Goal: Book appointment/travel/reservation

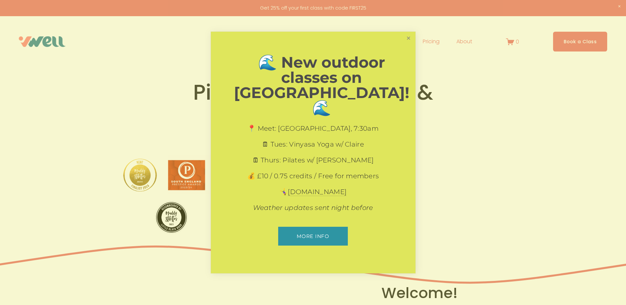
click at [409, 44] on link "Close" at bounding box center [409, 39] width 12 height 12
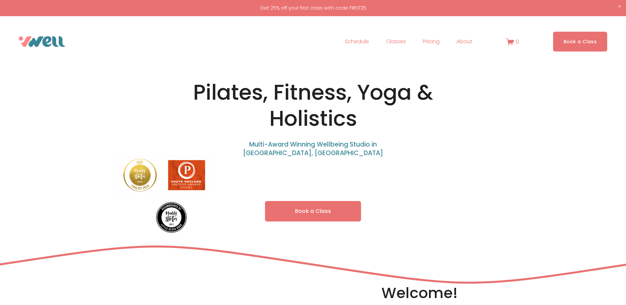
click at [356, 41] on link "Schedule" at bounding box center [357, 41] width 24 height 11
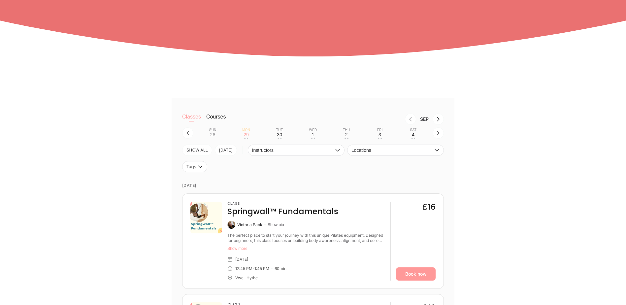
scroll to position [198, 0]
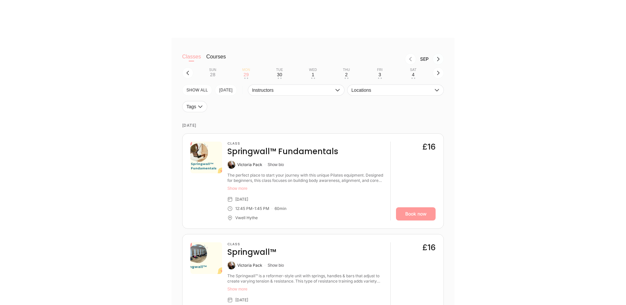
click at [439, 59] on icon "Next month, Oct" at bounding box center [438, 59] width 3 height 4
click at [439, 59] on icon "Next month, Nov" at bounding box center [438, 59] width 3 height 4
click at [439, 73] on icon "button" at bounding box center [438, 73] width 3 height 4
click at [416, 76] on button "Sat 8 • •" at bounding box center [414, 73] width 28 height 13
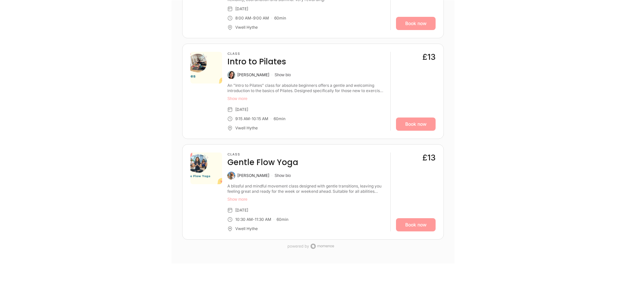
scroll to position [396, 0]
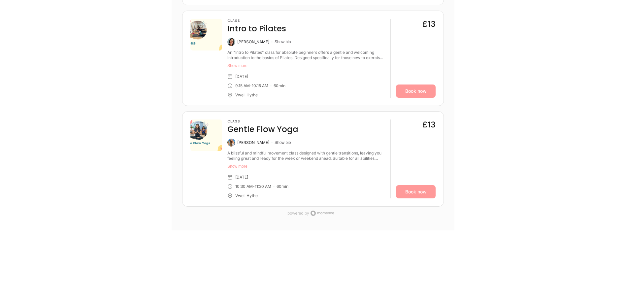
click at [241, 168] on button "Show more" at bounding box center [307, 166] width 158 height 5
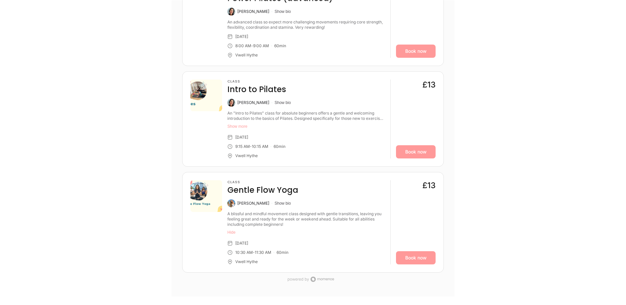
scroll to position [330, 0]
